Goal: Task Accomplishment & Management: Use online tool/utility

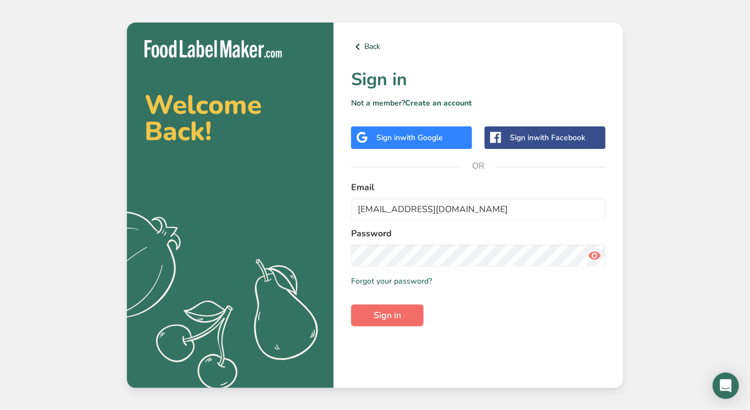
click at [398, 314] on span "Sign in" at bounding box center [387, 315] width 27 height 13
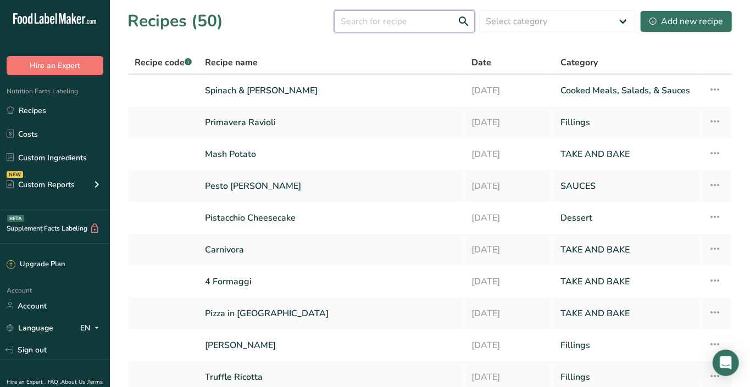
click at [415, 26] on input "text" at bounding box center [404, 21] width 141 height 22
type input "diabol"
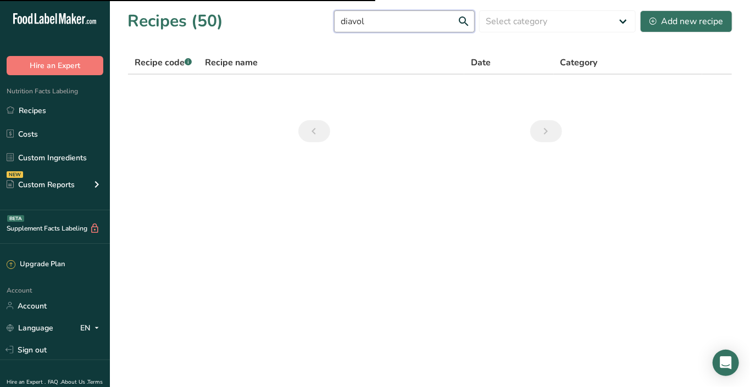
type input "diavola"
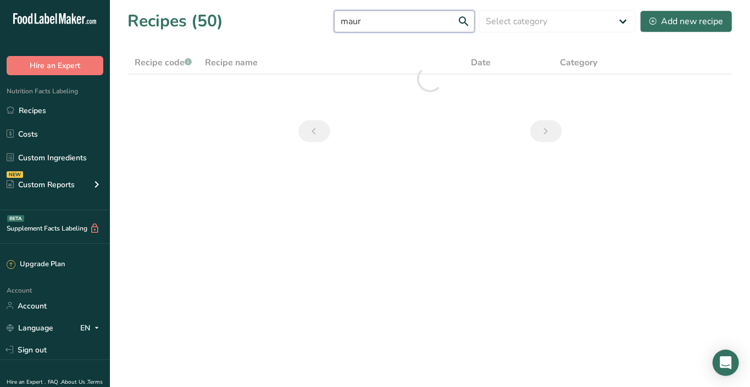
type input "[PERSON_NAME]"
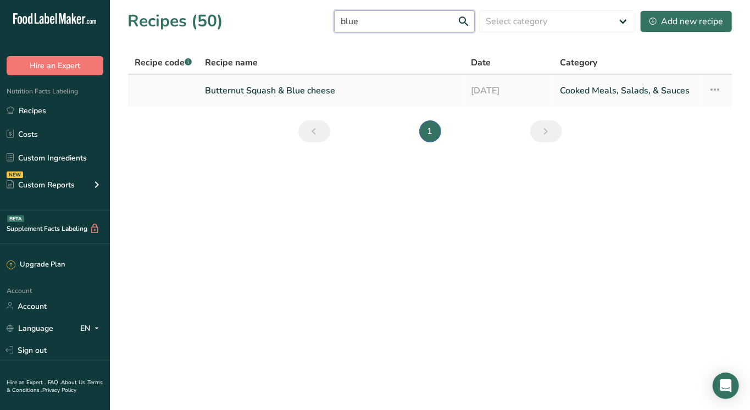
type input "blue"
click at [363, 86] on link "Butternut Squash & Blue cheese" at bounding box center [331, 90] width 253 height 23
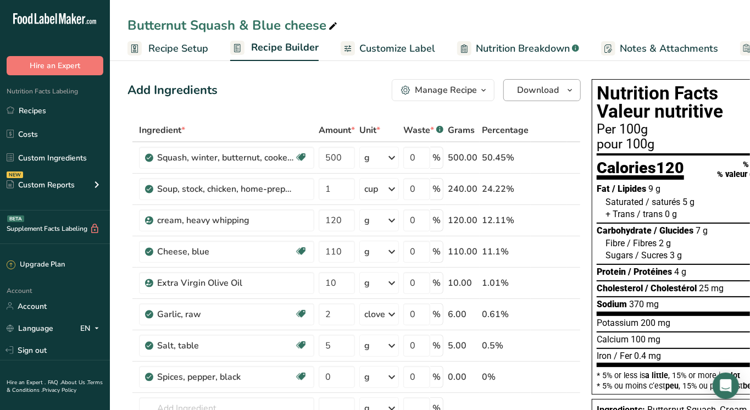
click at [560, 93] on button "Download" at bounding box center [541, 90] width 77 height 22
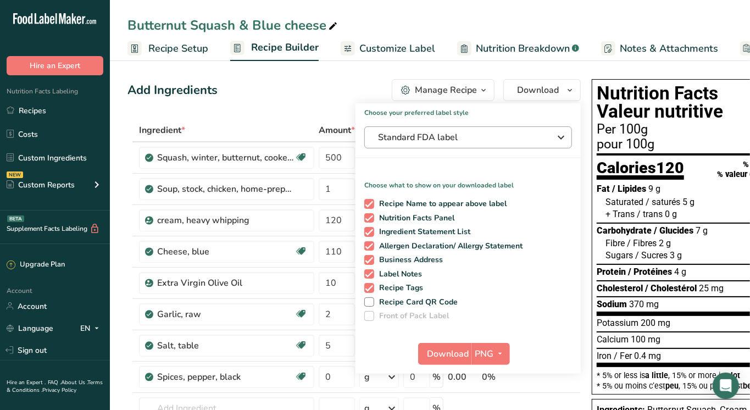
click at [438, 132] on span "Standard FDA label" at bounding box center [460, 137] width 165 height 13
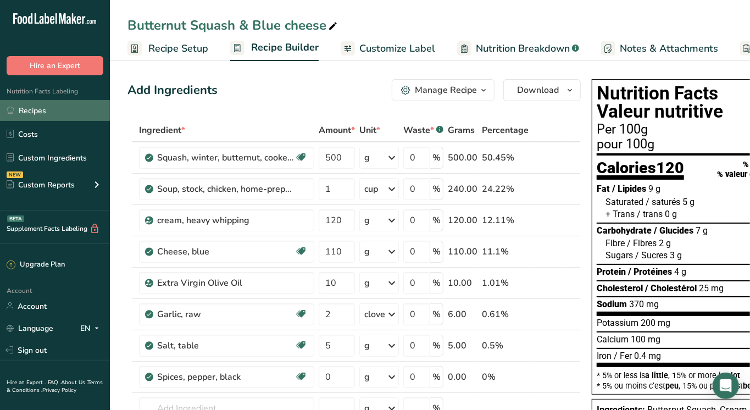
click at [25, 108] on link "Recipes" at bounding box center [55, 110] width 110 height 21
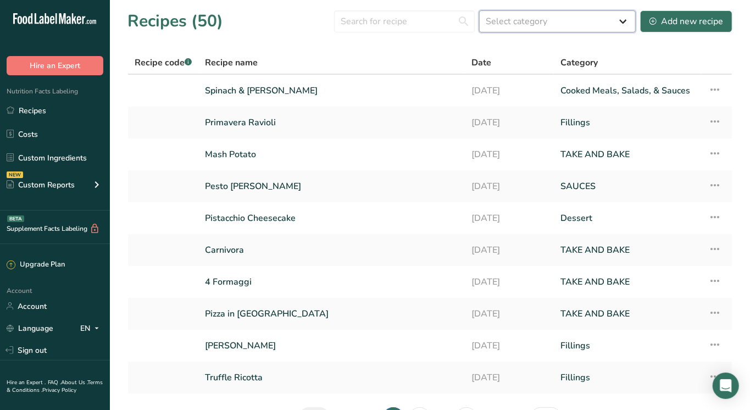
select select "479"
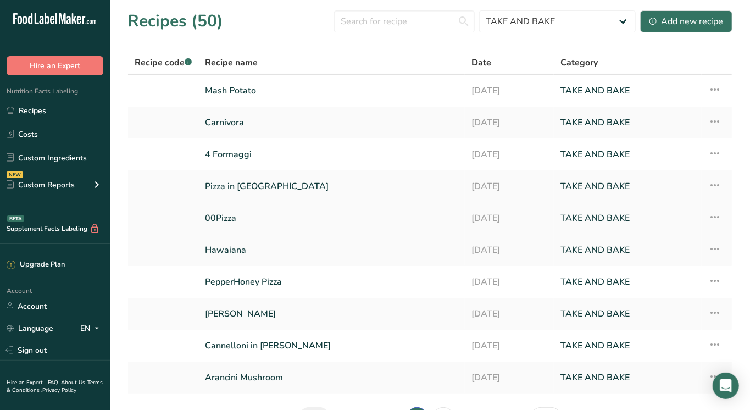
click at [229, 219] on link "00Pizza" at bounding box center [331, 218] width 253 height 23
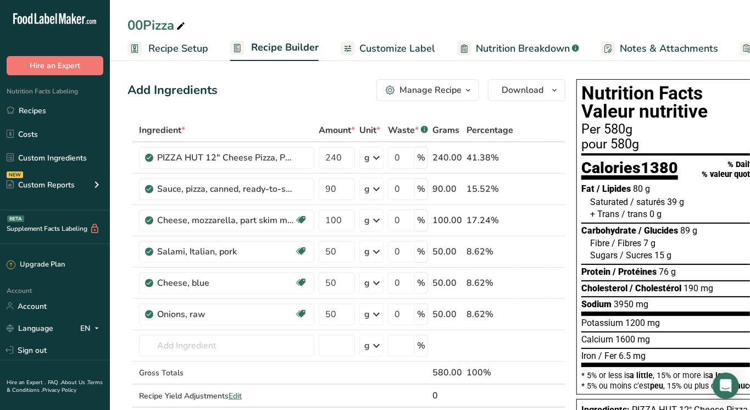
click at [181, 24] on icon at bounding box center [181, 26] width 10 height 15
type input "Diavola Pizza"
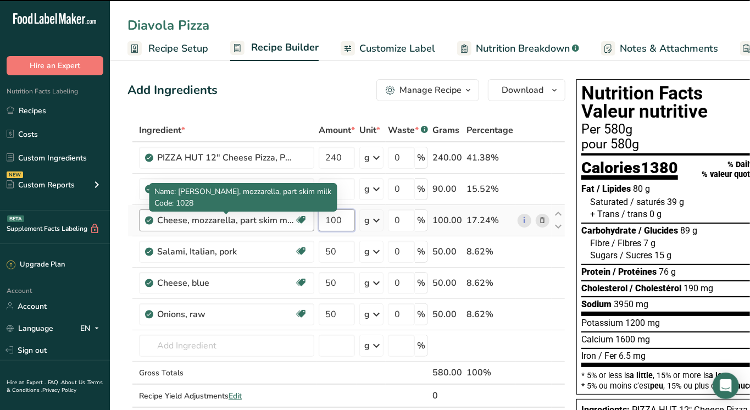
drag, startPoint x: 351, startPoint y: 216, endPoint x: 268, endPoint y: 216, distance: 82.4
click at [268, 216] on tr "Cheese, mozzarella, part skim milk Gluten free Vegetarian Soy free 100 g Portio…" at bounding box center [346, 220] width 437 height 31
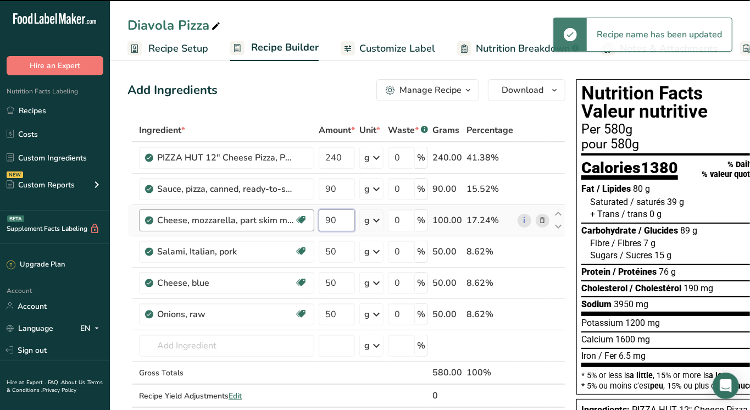
type input "100"
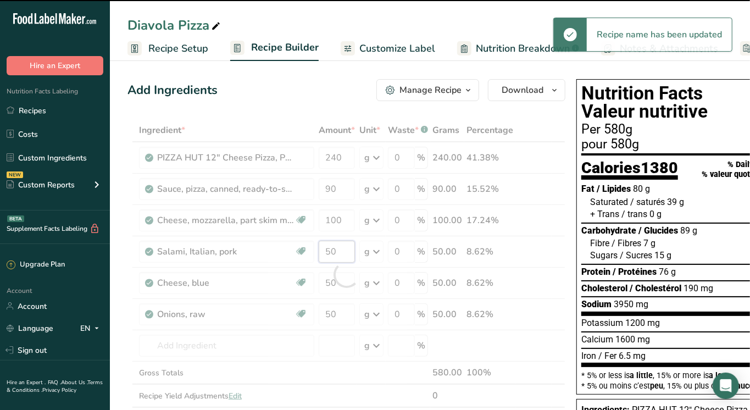
drag, startPoint x: 346, startPoint y: 252, endPoint x: 302, endPoint y: 253, distance: 43.4
click at [302, 253] on div "Ingredient * Amount * Unit * Waste * .a-a{fill:#347362;}.b-a{fill:#fff;} Grams …" at bounding box center [346, 275] width 438 height 312
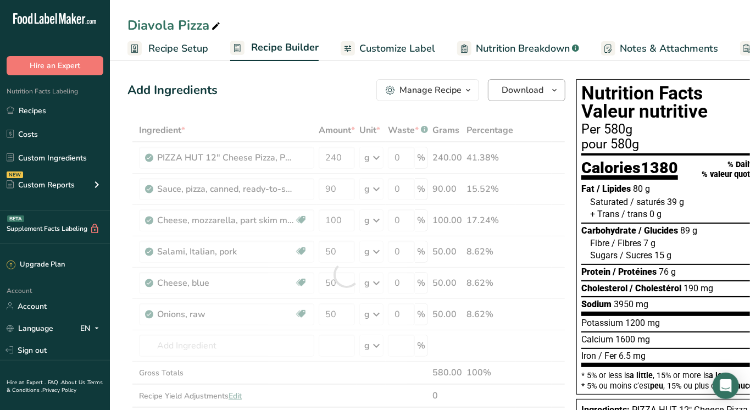
click at [532, 94] on span "Download" at bounding box center [523, 90] width 42 height 13
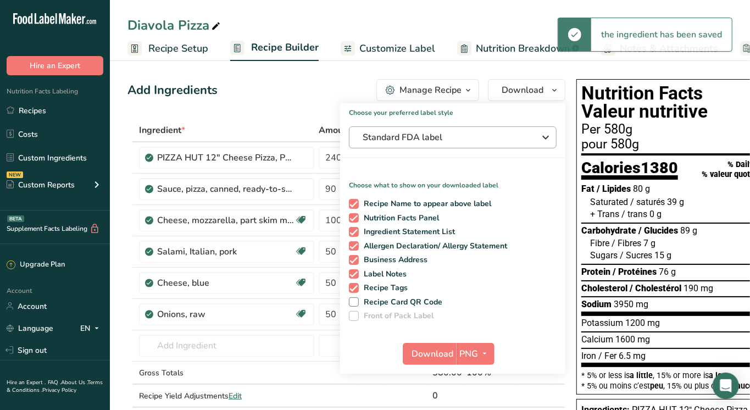
click at [475, 135] on span "Standard FDA label" at bounding box center [445, 137] width 165 height 13
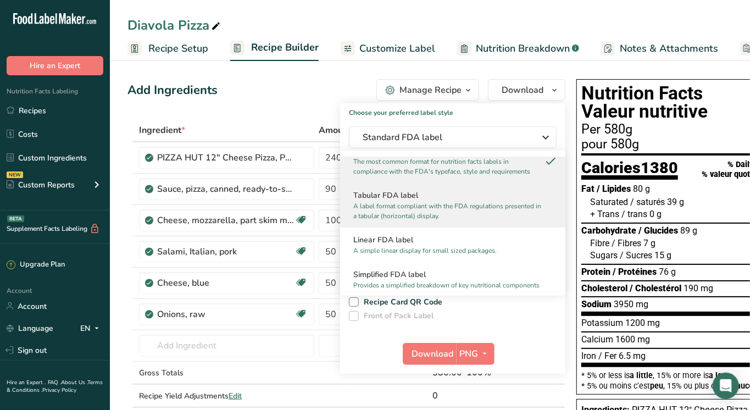
scroll to position [23, 0]
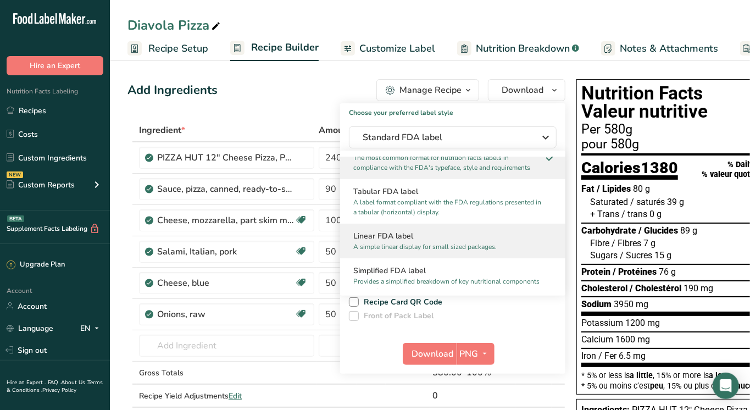
click at [403, 233] on h2 "Linear FDA label" at bounding box center [452, 236] width 199 height 12
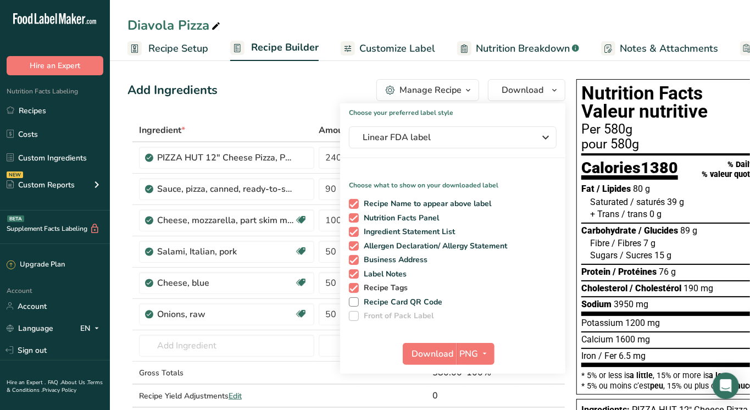
click at [353, 289] on span at bounding box center [354, 288] width 10 height 10
click at [353, 289] on input "Recipe Tags" at bounding box center [352, 287] width 7 height 7
checkbox input "false"
click at [352, 275] on span at bounding box center [354, 274] width 10 height 10
click at [352, 275] on input "Label Notes" at bounding box center [352, 273] width 7 height 7
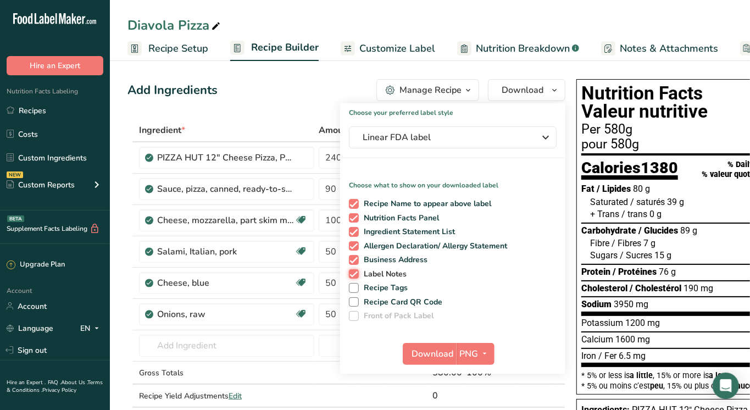
checkbox input "false"
click at [352, 263] on span at bounding box center [354, 260] width 10 height 10
click at [352, 263] on input "Business Address" at bounding box center [352, 259] width 7 height 7
checkbox input "false"
click at [483, 352] on icon "button" at bounding box center [485, 354] width 9 height 14
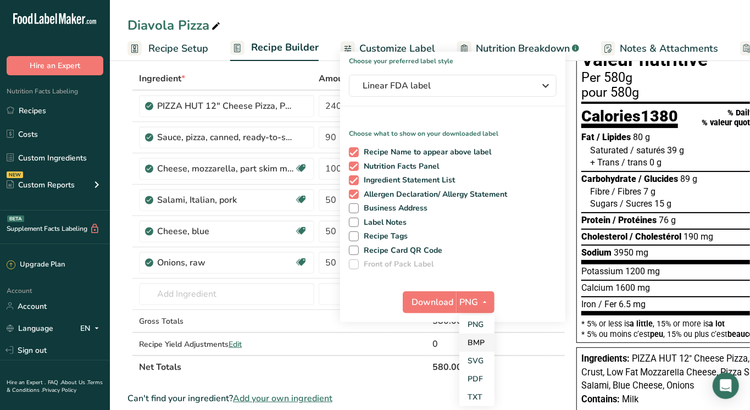
scroll to position [55, 0]
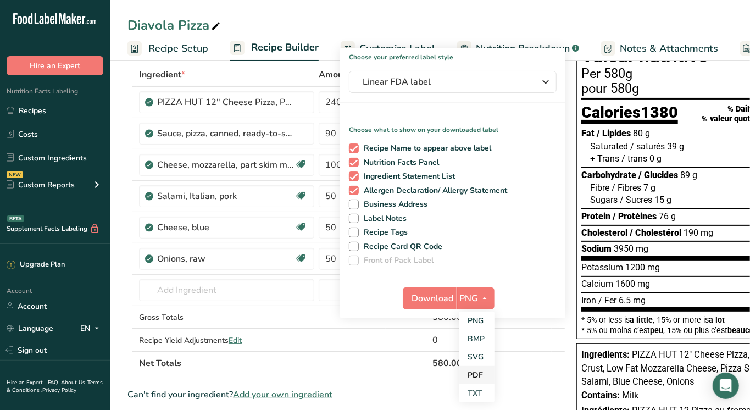
click at [477, 368] on link "PDF" at bounding box center [476, 375] width 35 height 18
click at [438, 288] on button "Download" at bounding box center [430, 298] width 54 height 22
